Goal: Answer question/provide support

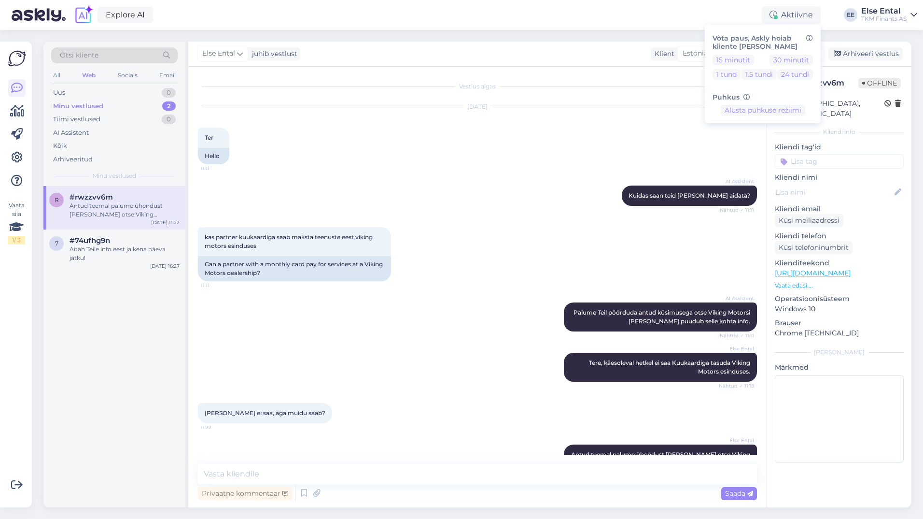
scroll to position [20, 0]
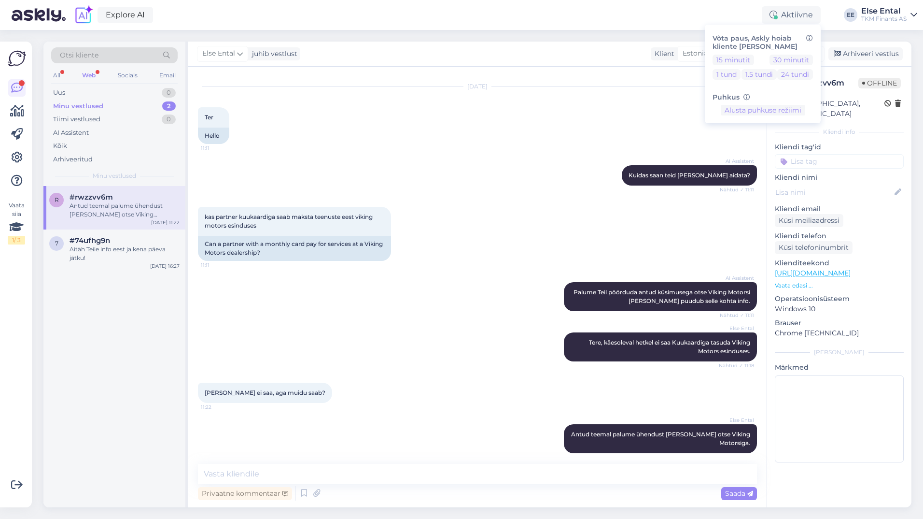
click at [87, 72] on div "Web" at bounding box center [88, 75] width 17 height 13
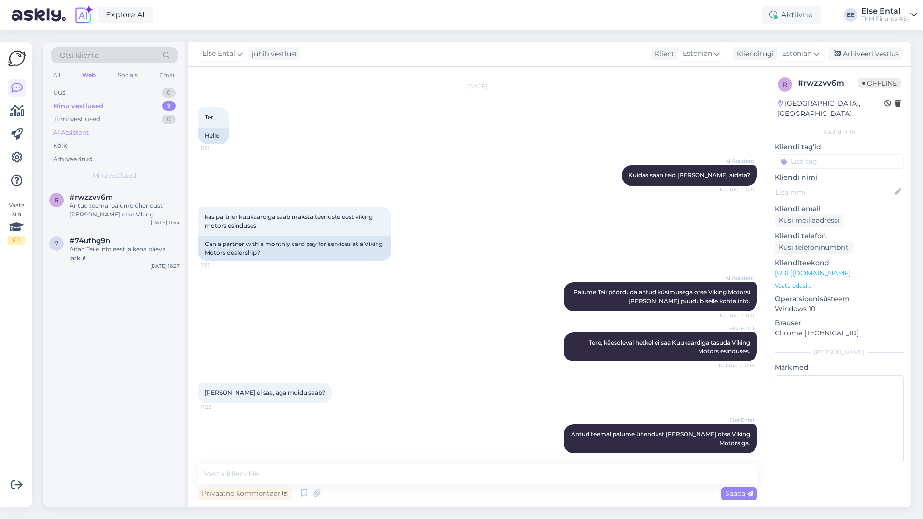
click at [79, 135] on div "AI Assistent" at bounding box center [71, 133] width 36 height 10
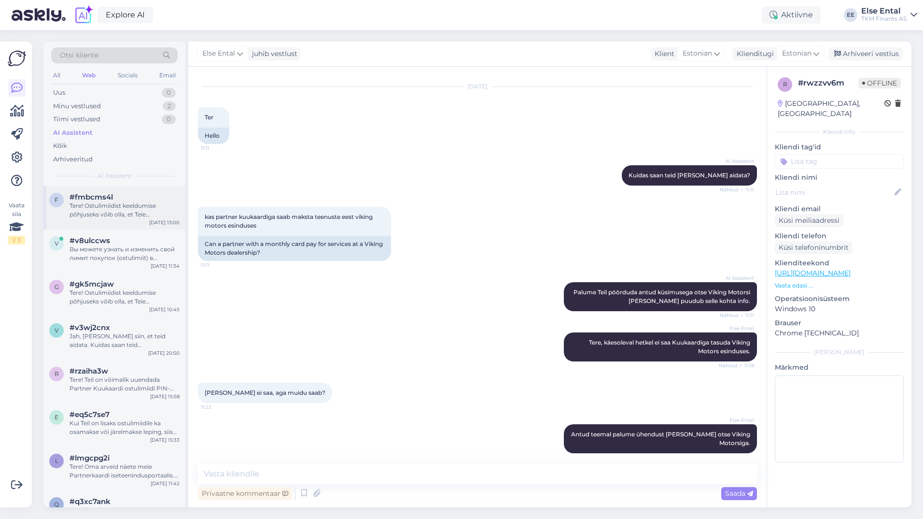
click at [124, 210] on div "Tere! Ostulimiidist keeldumise põhjuseks võib olla, et Teie krediidihinnang ost…" at bounding box center [125, 209] width 110 height 17
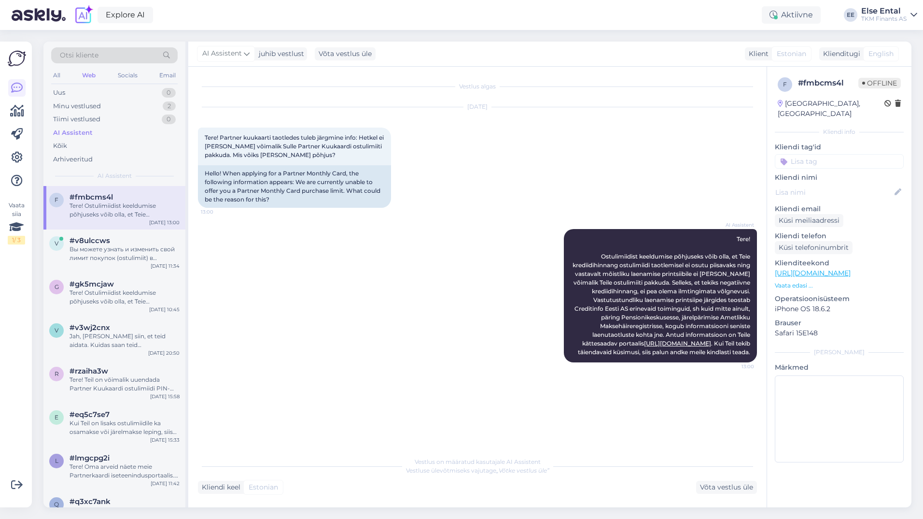
scroll to position [0, 0]
click at [10, 391] on div "Vaata siia 1 / 3" at bounding box center [17, 274] width 18 height 450
drag, startPoint x: 20, startPoint y: 358, endPoint x: 19, endPoint y: 367, distance: 8.3
click at [20, 358] on div "Vaata siia 1 / 3" at bounding box center [17, 274] width 18 height 450
click at [75, 121] on div "Tiimi vestlused" at bounding box center [76, 119] width 47 height 10
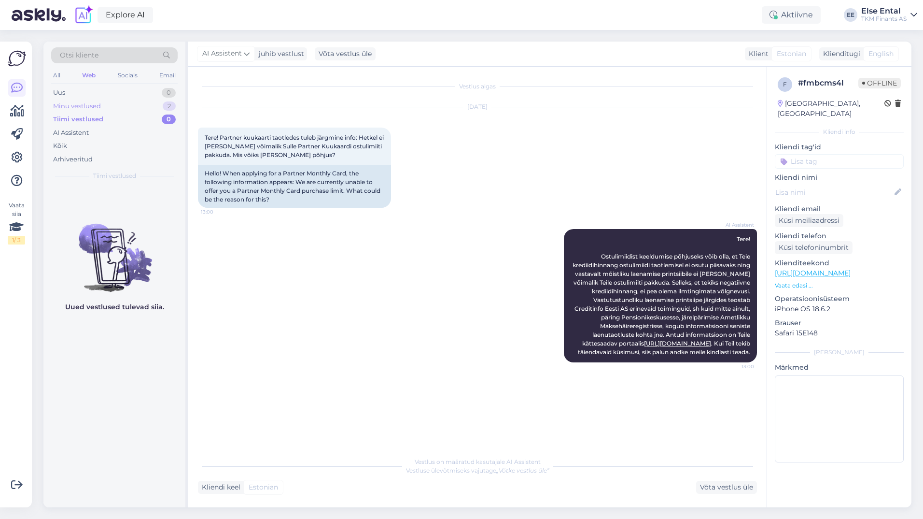
click at [73, 107] on div "Minu vestlused" at bounding box center [77, 106] width 48 height 10
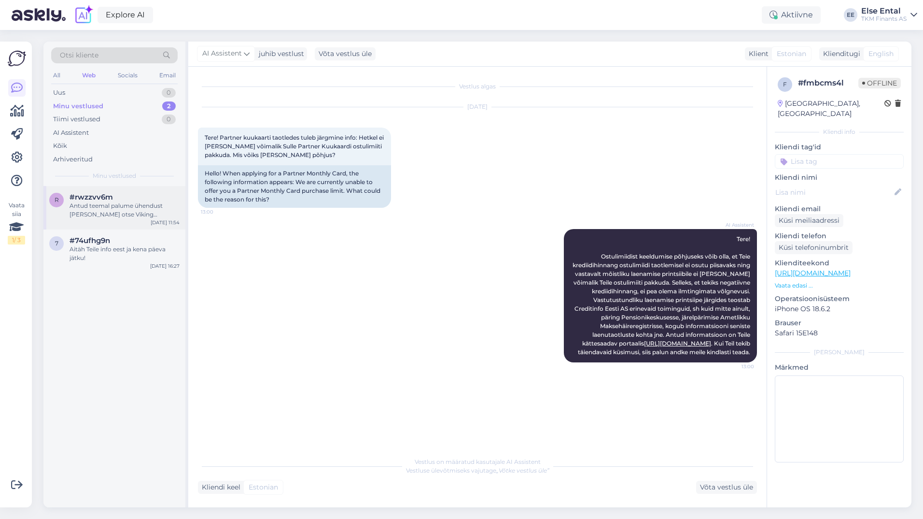
click at [121, 203] on div "Antud teemal palume ühendust [PERSON_NAME] otse Viking Motorsiga." at bounding box center [125, 209] width 110 height 17
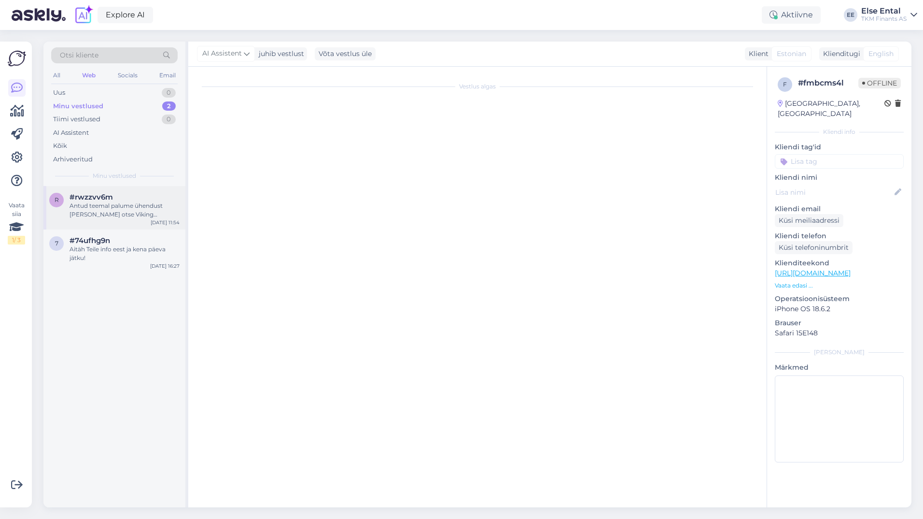
scroll to position [20, 0]
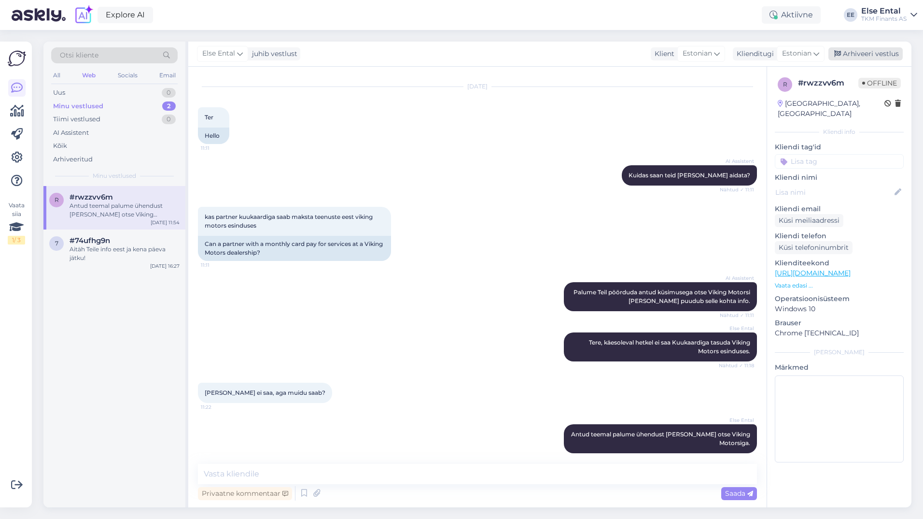
click at [860, 55] on div "Arhiveeri vestlus" at bounding box center [866, 53] width 74 height 13
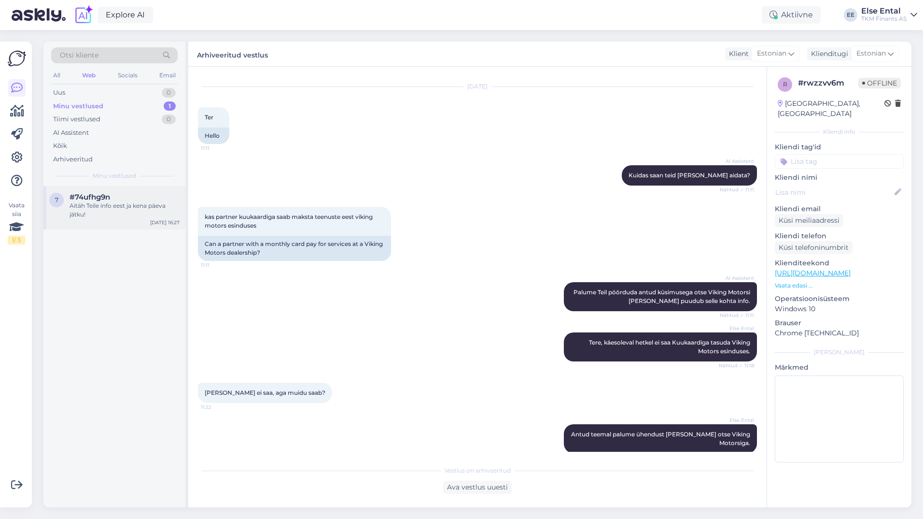
click at [85, 206] on div "Aitäh Teile info eest ja kena päeva jätku!" at bounding box center [125, 209] width 110 height 17
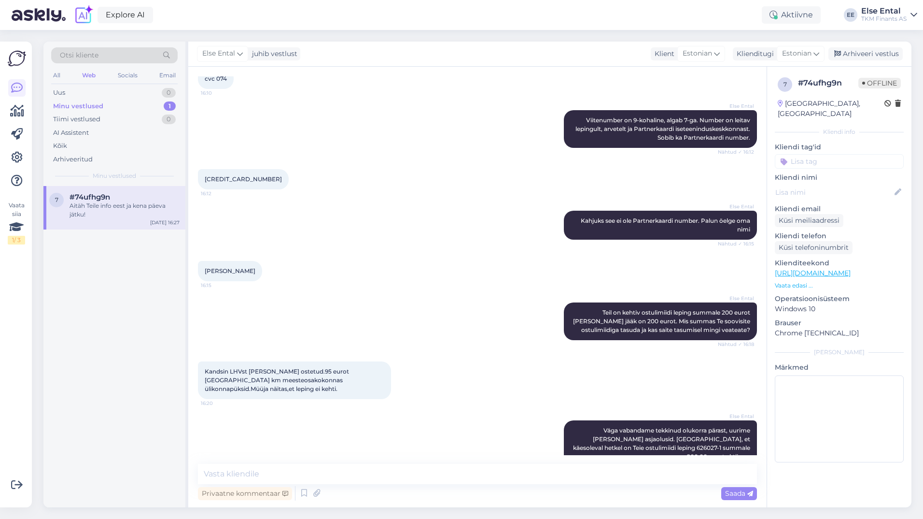
scroll to position [466, 0]
